Goal: Book appointment/travel/reservation

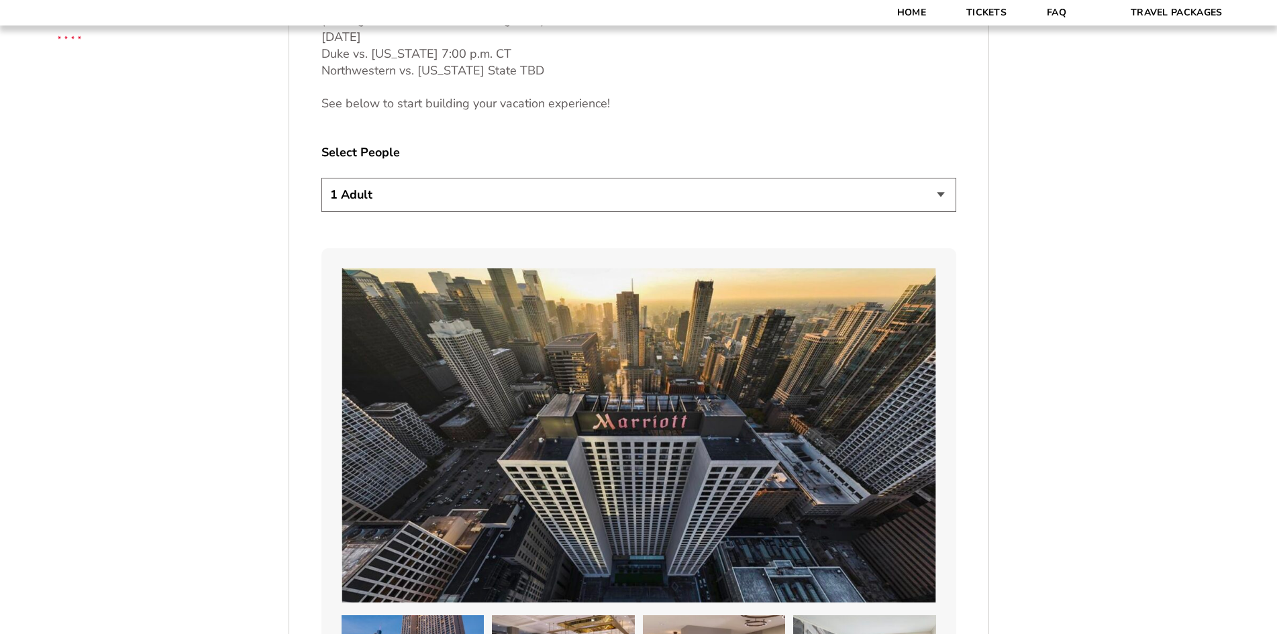
scroll to position [872, 0]
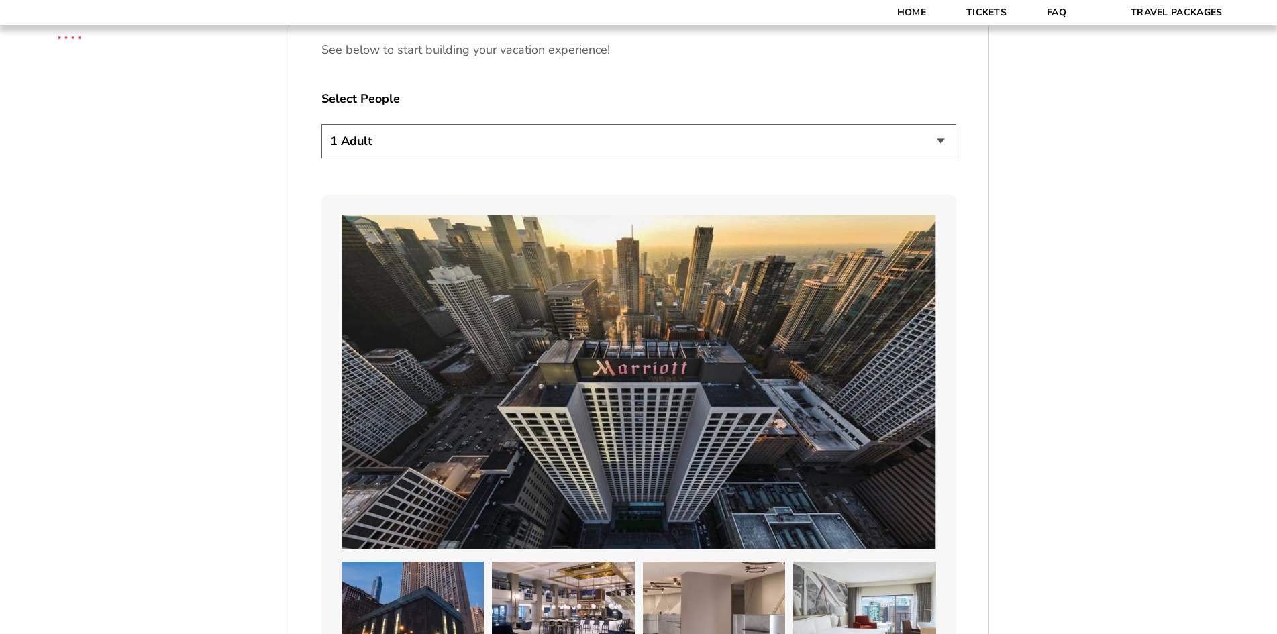
click at [407, 144] on select "1 Adult 2 Adults 3 Adults 4 Adults 2 Adults + 1 Child 2 Adults + 2 Children 2 A…" at bounding box center [638, 141] width 635 height 34
select select "2 Adults + 2 Children"
click at [321, 124] on select "1 Adult 2 Adults 3 Adults 4 Adults 2 Adults + 1 Child 2 Adults + 2 Children 2 A…" at bounding box center [638, 141] width 635 height 34
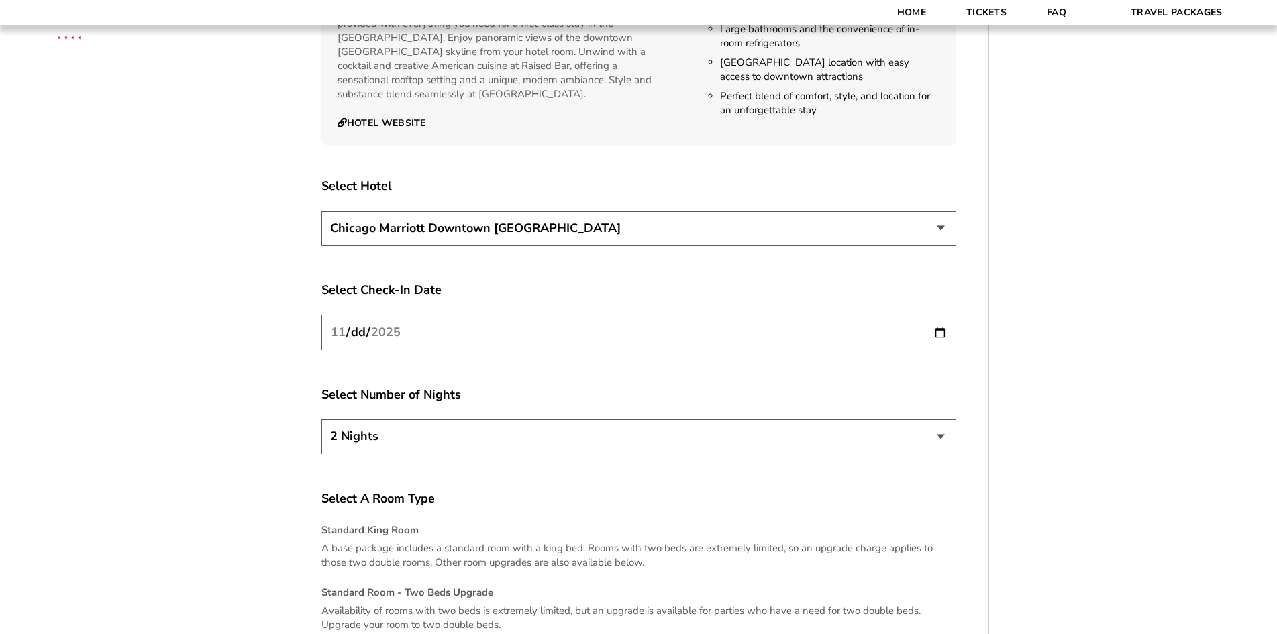
scroll to position [2348, 0]
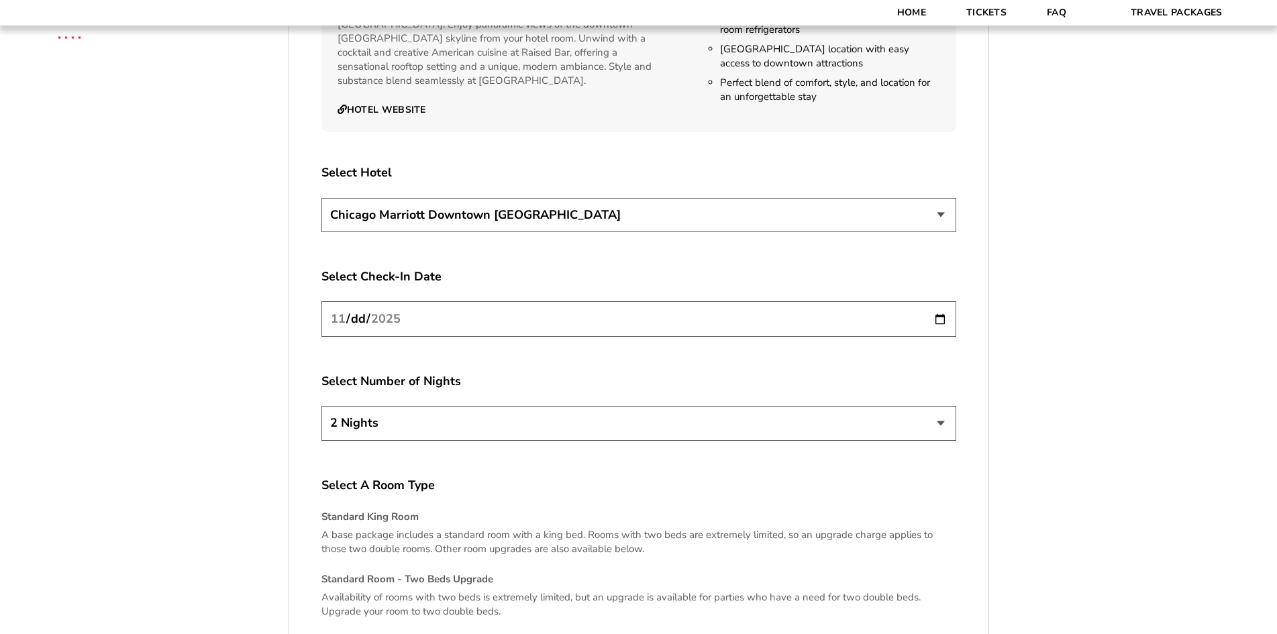
click at [449, 308] on input "[DATE]" at bounding box center [638, 319] width 635 height 36
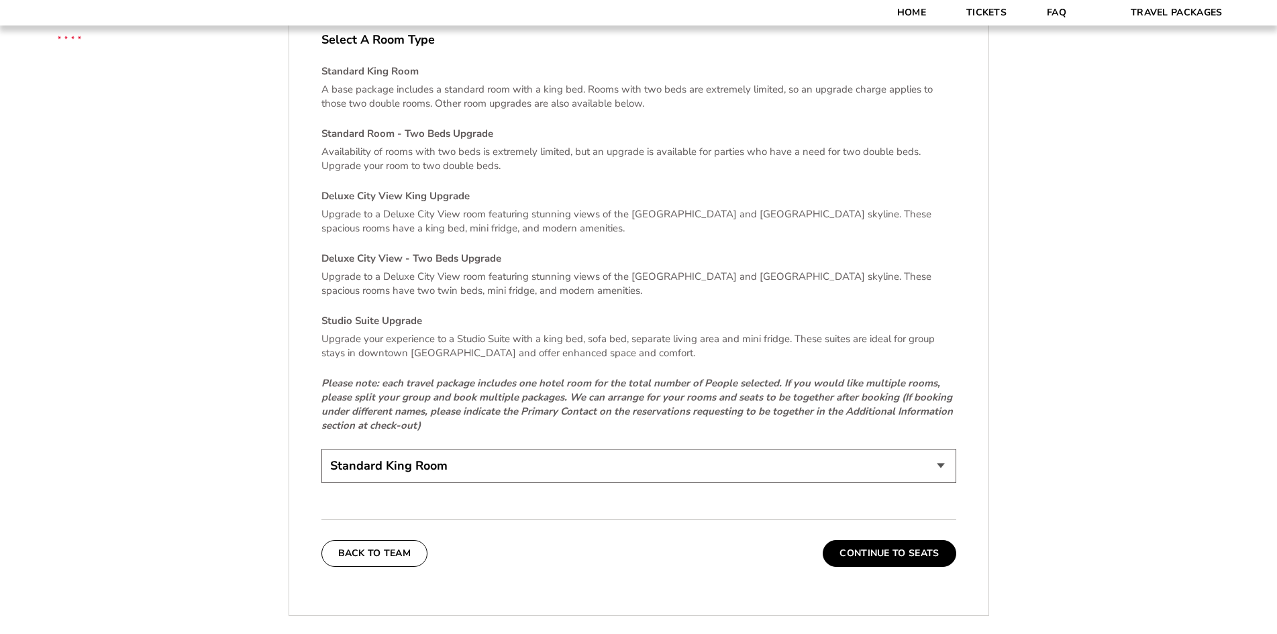
scroll to position [2818, 0]
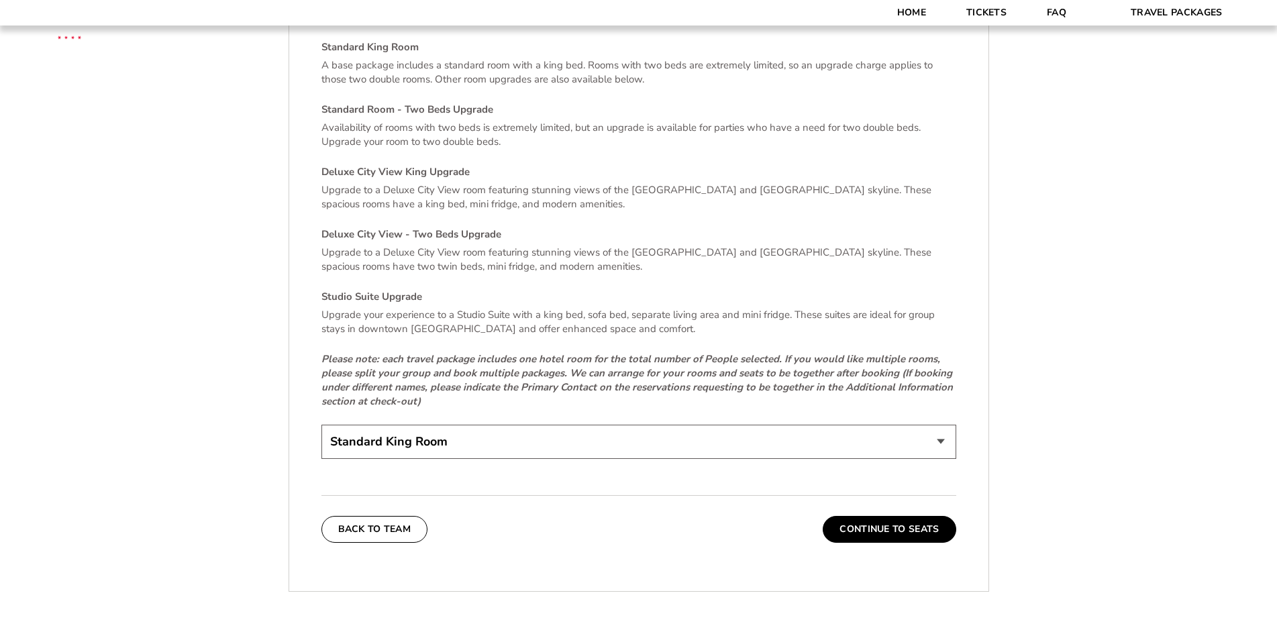
click at [454, 431] on select "Standard King Room Standard Room - Two Beds Upgrade (+$30 per night) Deluxe Cit…" at bounding box center [638, 442] width 635 height 34
select select "Standard Room - Two Beds Upgrade"
click at [321, 425] on select "Standard King Room Standard Room - Two Beds Upgrade (+$30 per night) Deluxe Cit…" at bounding box center [638, 442] width 635 height 34
click at [863, 517] on button "Continue To Seats" at bounding box center [889, 529] width 133 height 27
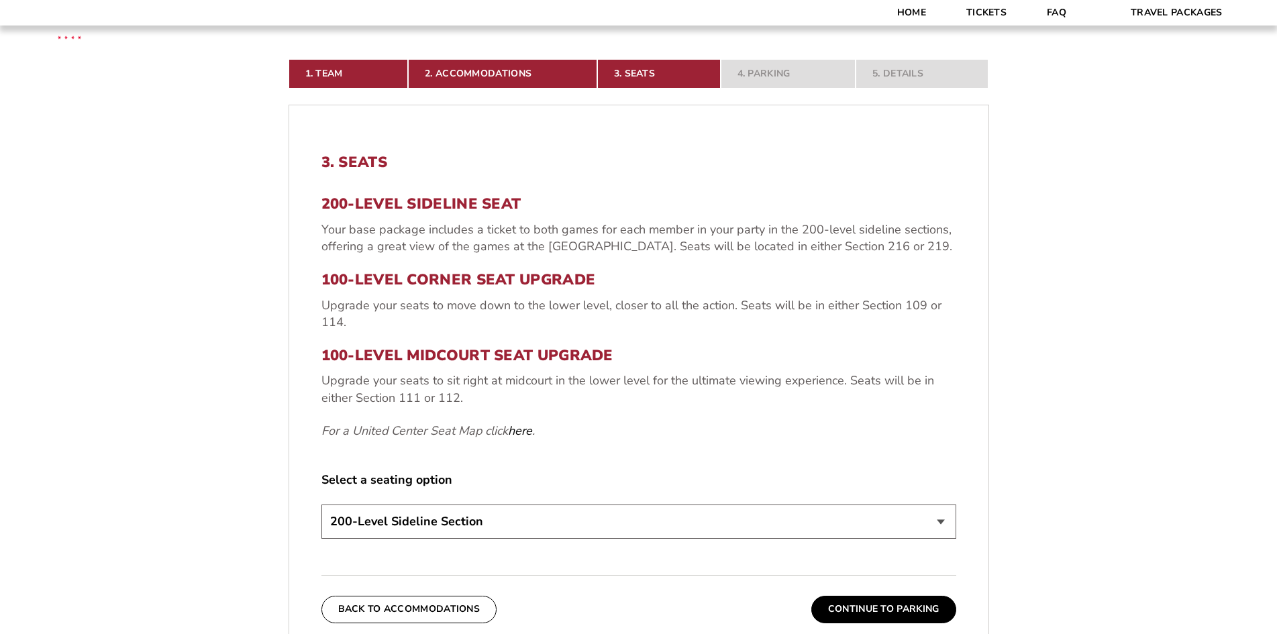
scroll to position [501, 0]
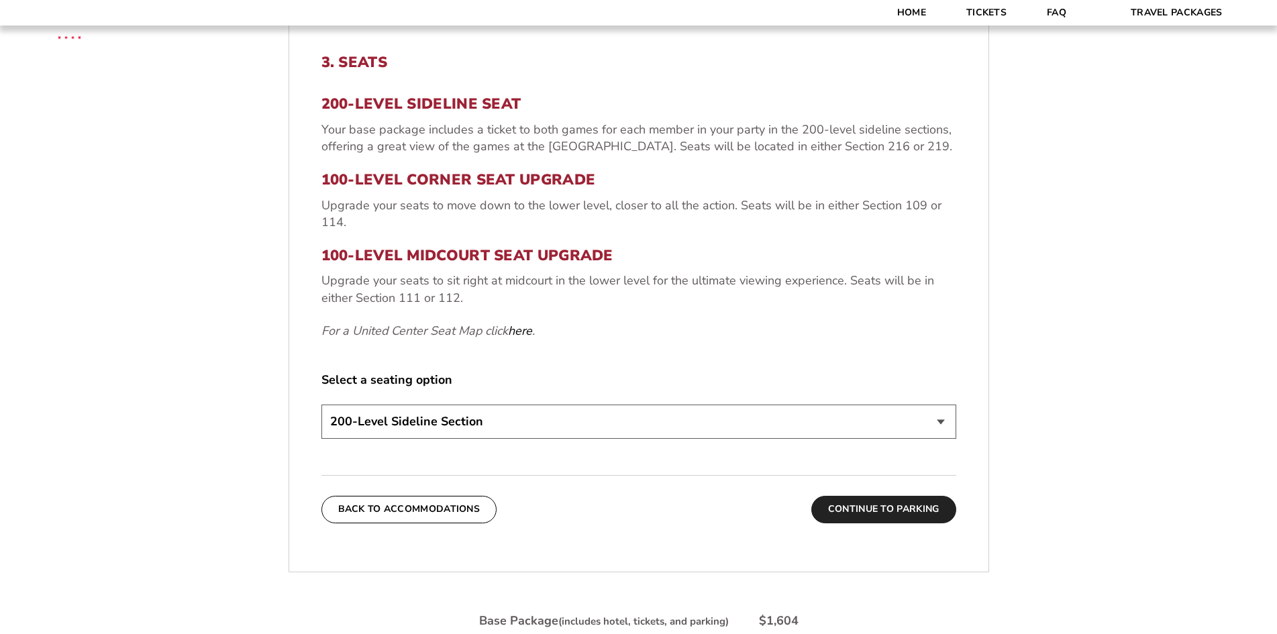
click at [909, 508] on button "Continue To Parking" at bounding box center [883, 509] width 145 height 27
